Goal: Check status: Check status

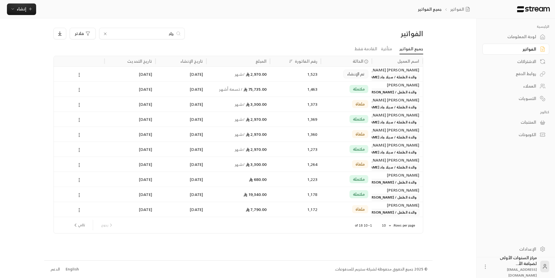
click at [105, 34] on icon at bounding box center [105, 34] width 2 height 2
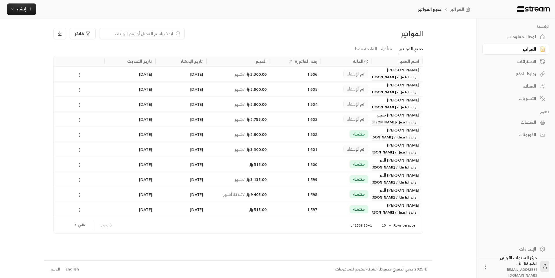
click at [394, 106] on span "والد الطفل / [PERSON_NAME]" at bounding box center [392, 107] width 53 height 7
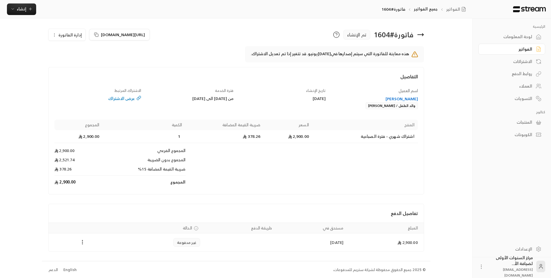
click at [419, 35] on icon at bounding box center [420, 35] width 6 height 0
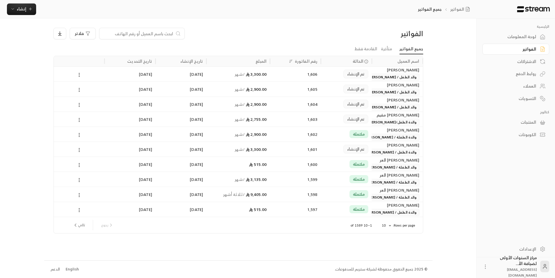
click at [402, 71] on div "[PERSON_NAME]" at bounding box center [397, 70] width 44 height 6
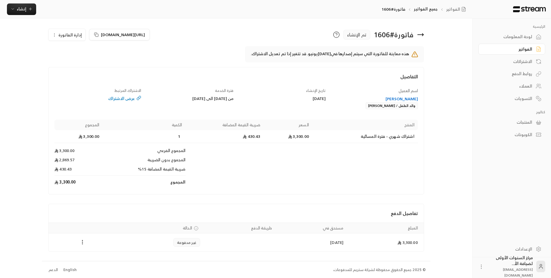
click at [421, 36] on icon at bounding box center [420, 34] width 7 height 7
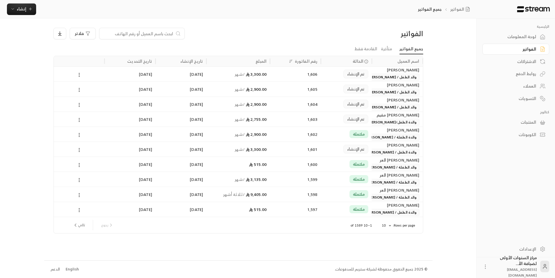
click at [388, 108] on span "والد الطفل / [PERSON_NAME]" at bounding box center [392, 107] width 53 height 7
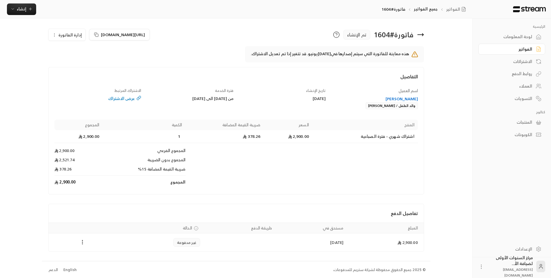
click at [405, 98] on div "[PERSON_NAME]" at bounding box center [374, 99] width 87 height 6
